Goal: Find specific page/section: Find specific page/section

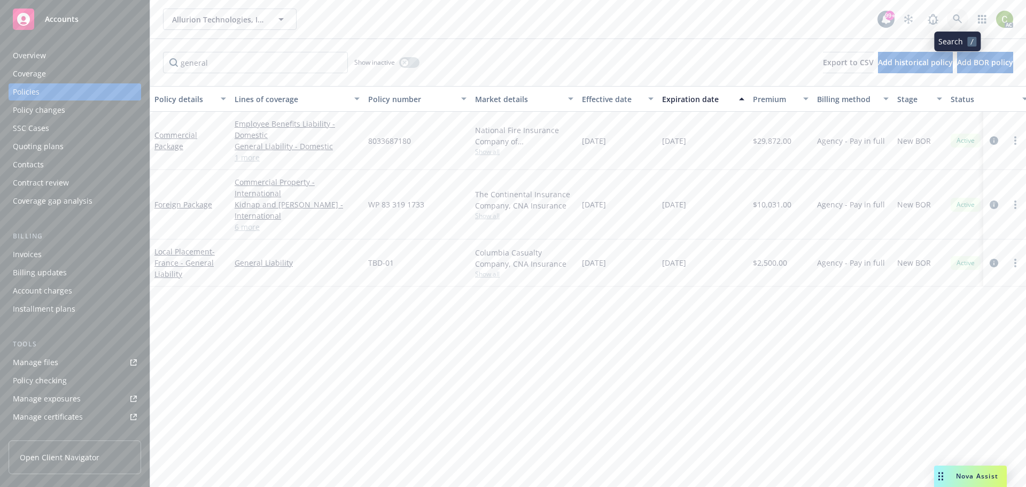
click at [958, 24] on link at bounding box center [957, 19] width 21 height 21
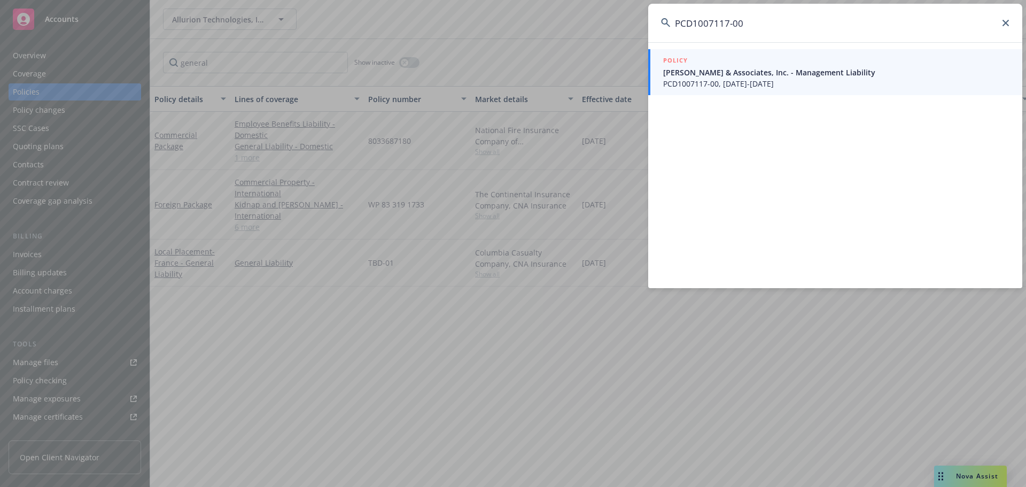
type input "PCD1007117-00"
click at [739, 74] on span "[PERSON_NAME] & Associates, Inc. - Management Liability" at bounding box center [836, 72] width 346 height 11
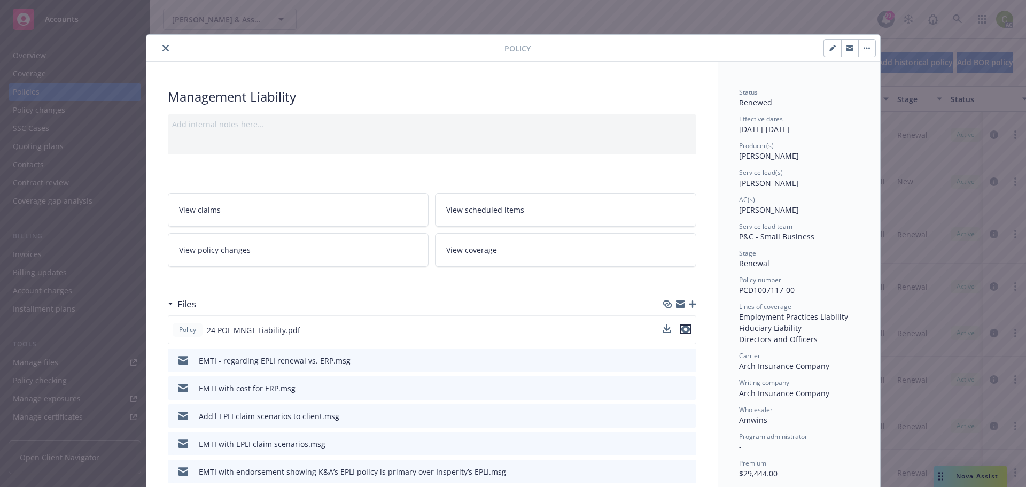
click at [683, 327] on icon "preview file" at bounding box center [686, 329] width 10 height 7
drag, startPoint x: 159, startPoint y: 48, endPoint x: 207, endPoint y: 50, distance: 48.7
click at [163, 48] on icon "close" at bounding box center [166, 48] width 6 height 6
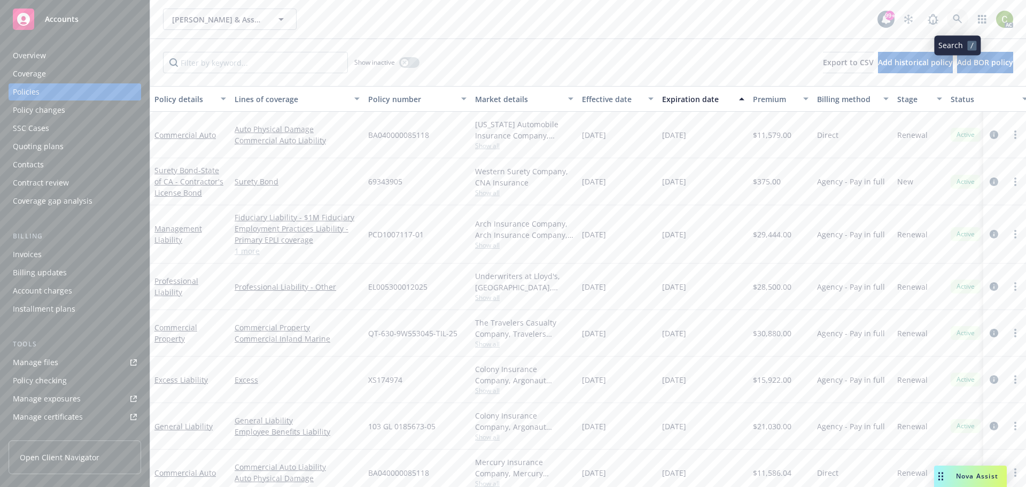
click at [957, 21] on icon at bounding box center [958, 19] width 10 height 10
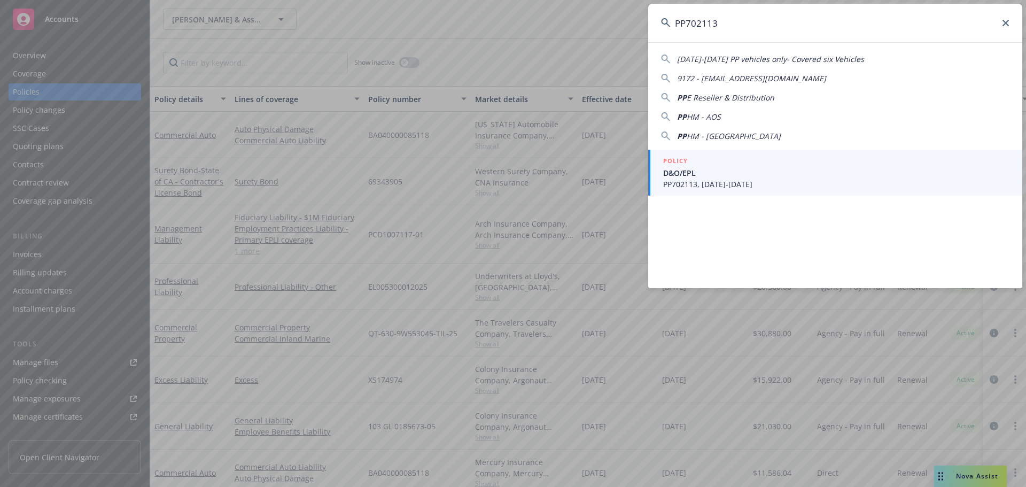
type input "PP702113"
click at [710, 178] on span "D&O/EPL" at bounding box center [836, 172] width 346 height 11
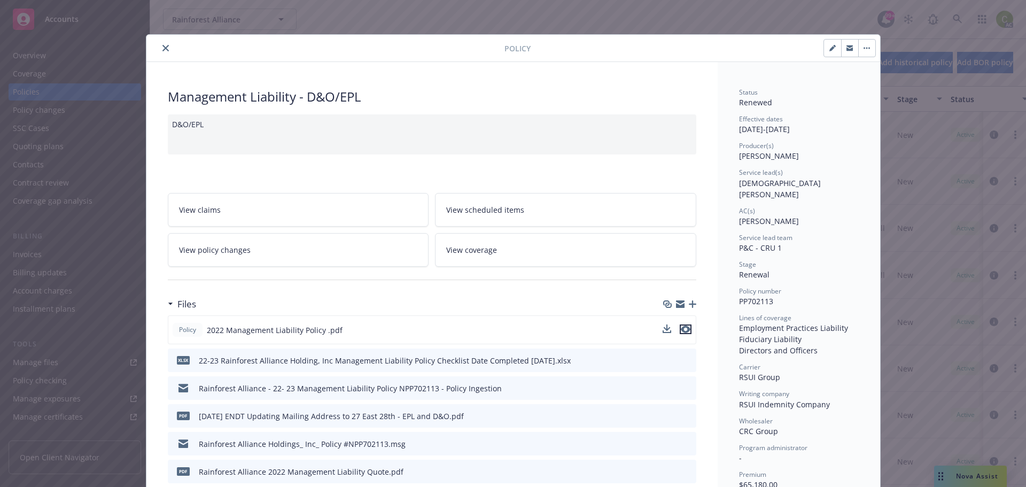
click at [684, 332] on icon "preview file" at bounding box center [686, 329] width 10 height 7
click at [163, 48] on icon "close" at bounding box center [166, 48] width 6 height 6
